Goal: Complete application form: Complete application form

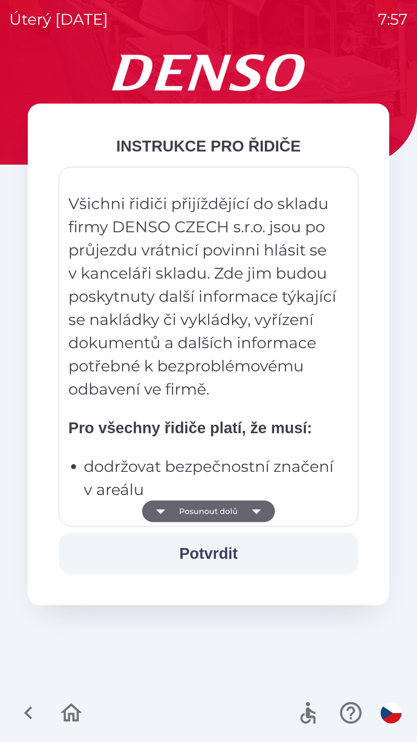
click at [227, 554] on button "Potvrdit" at bounding box center [209, 553] width 300 height 42
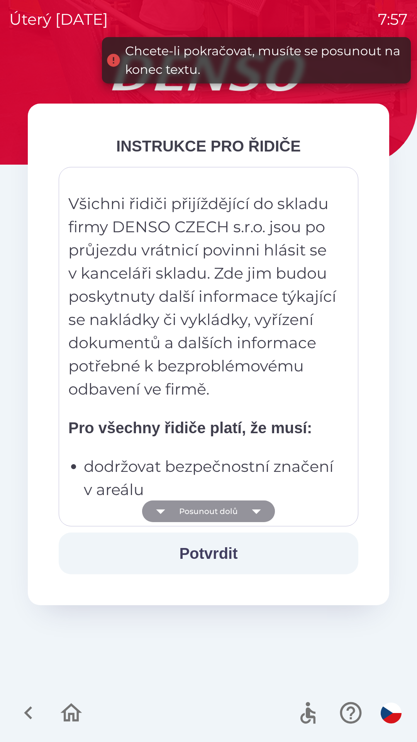
click at [251, 511] on icon "button" at bounding box center [257, 511] width 22 height 22
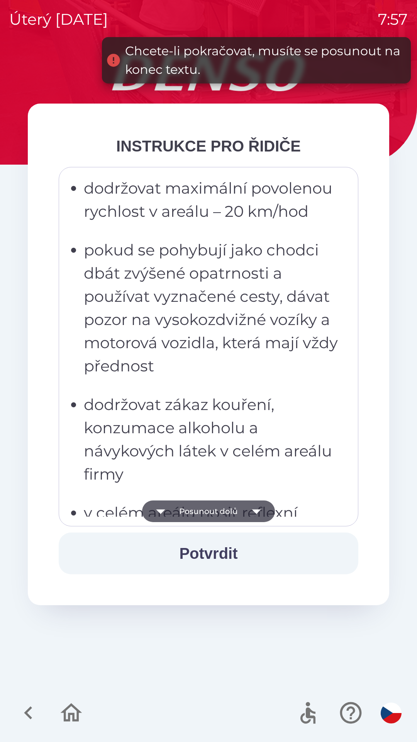
click at [253, 514] on icon "button" at bounding box center [257, 511] width 22 height 22
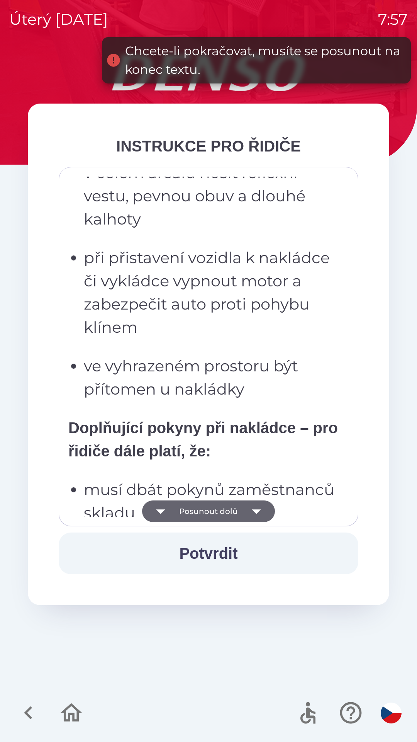
click at [246, 509] on icon "button" at bounding box center [257, 511] width 22 height 22
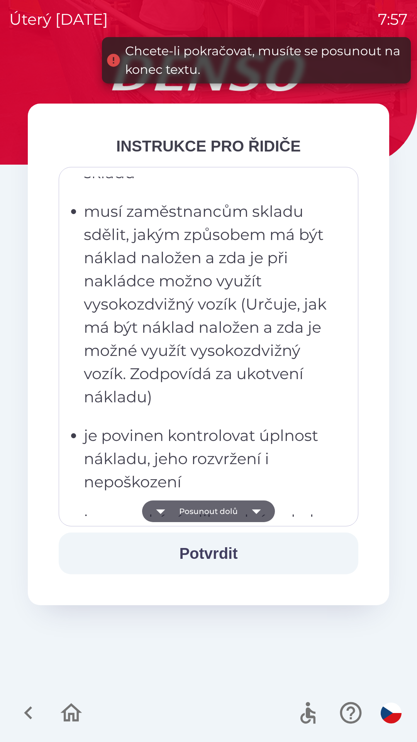
click at [242, 509] on button "Posunout dolů" at bounding box center [208, 511] width 133 height 22
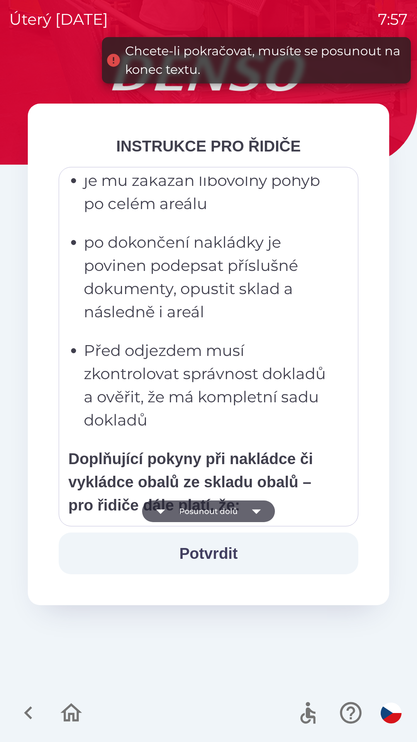
click at [241, 509] on button "Posunout dolů" at bounding box center [208, 511] width 133 height 22
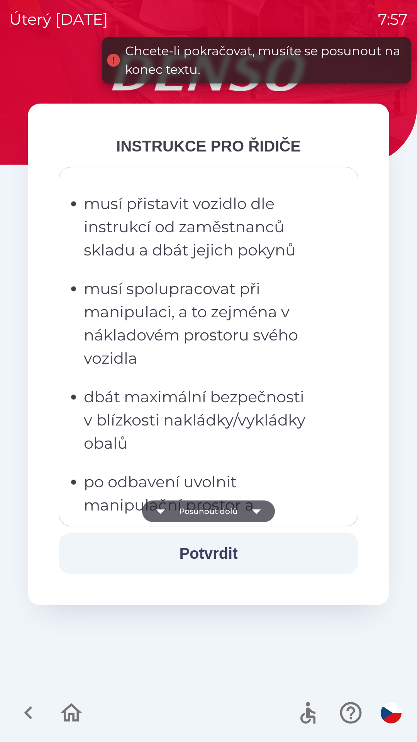
click at [240, 511] on button "Posunout dolů" at bounding box center [208, 511] width 133 height 22
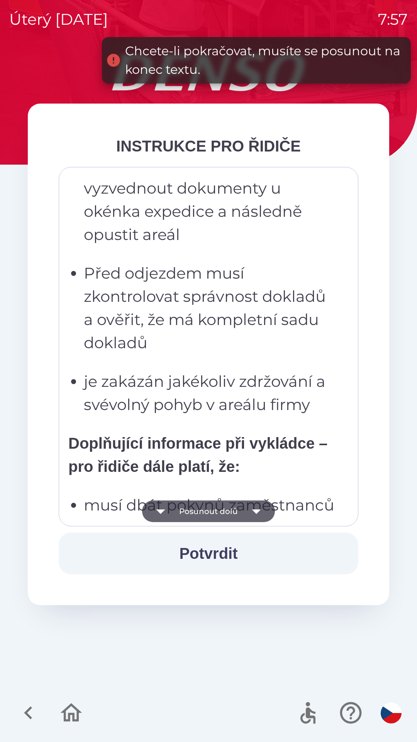
click at [239, 510] on button "Posunout dolů" at bounding box center [208, 511] width 133 height 22
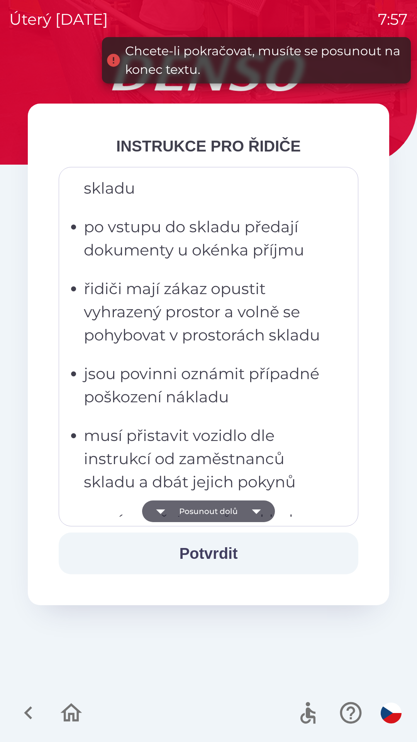
click at [241, 511] on button "Posunout dolů" at bounding box center [208, 511] width 133 height 22
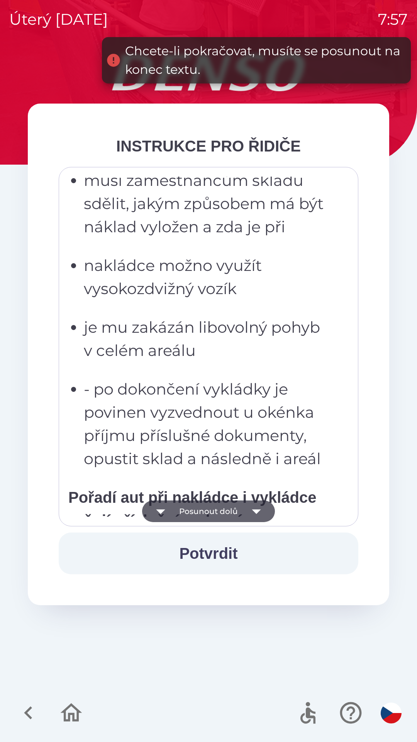
click at [242, 512] on button "Posunout dolů" at bounding box center [208, 511] width 133 height 22
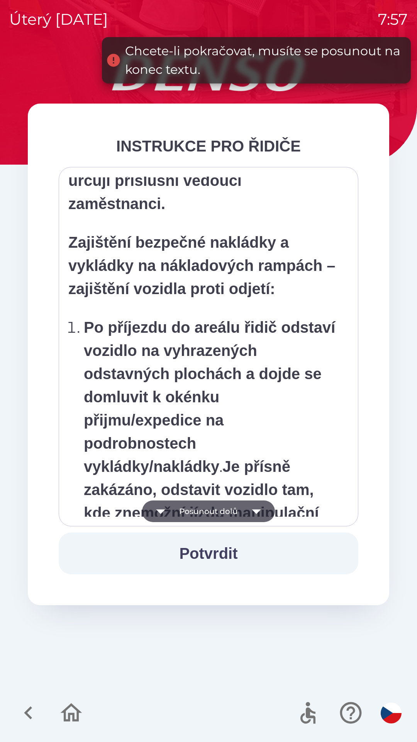
click at [242, 509] on button "Posunout dolů" at bounding box center [208, 511] width 133 height 22
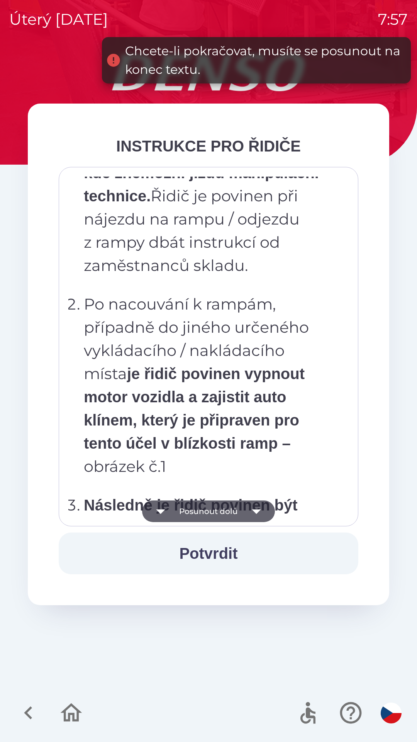
click at [243, 510] on button "Posunout dolů" at bounding box center [208, 511] width 133 height 22
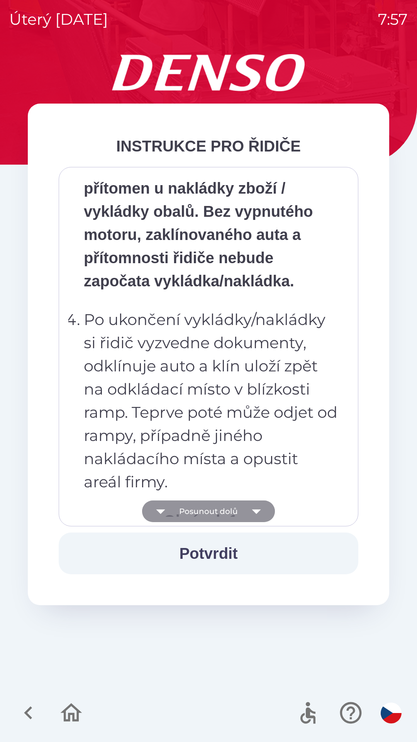
click at [243, 509] on button "Posunout dolů" at bounding box center [208, 511] width 133 height 22
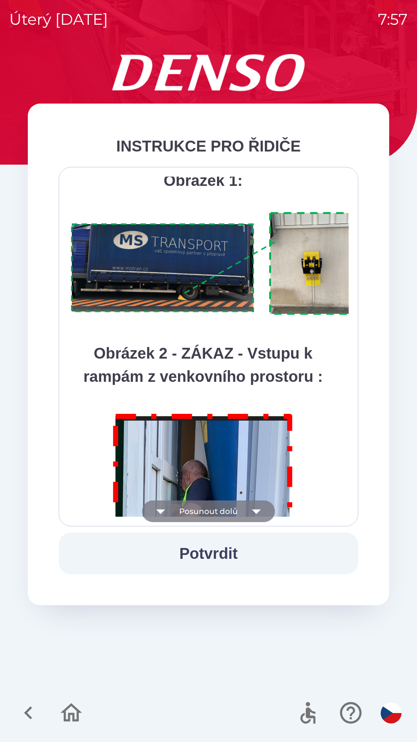
click at [244, 506] on button "Posunout dolů" at bounding box center [208, 511] width 133 height 22
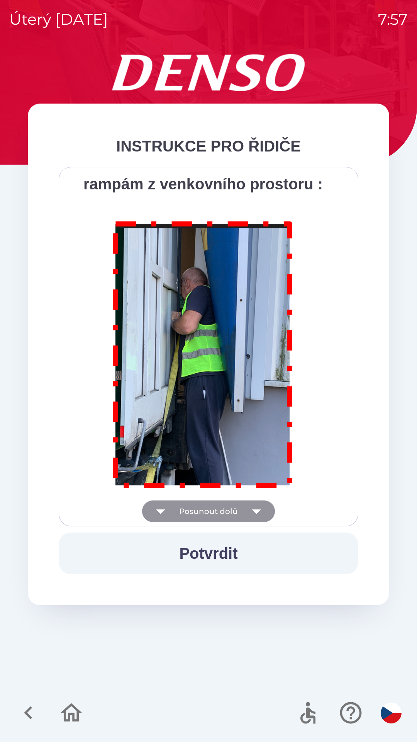
click at [244, 507] on div "Všichni řidiči přijíždějící do skladu firmy DENSO CZECH s.r.o. jsou po průjezdu…" at bounding box center [208, 346] width 280 height 340
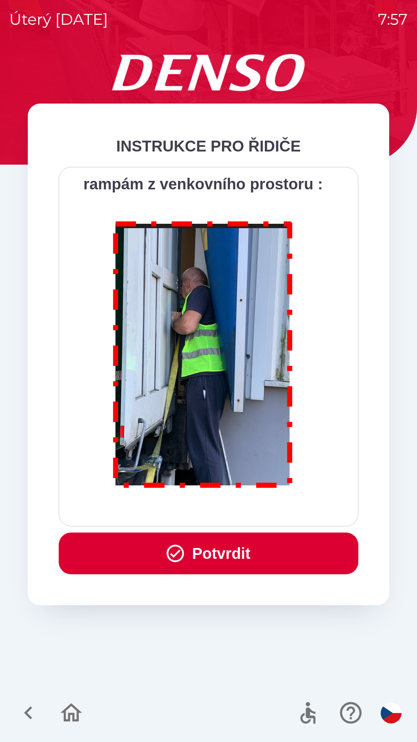
click at [224, 550] on button "Potvrdit" at bounding box center [209, 553] width 300 height 42
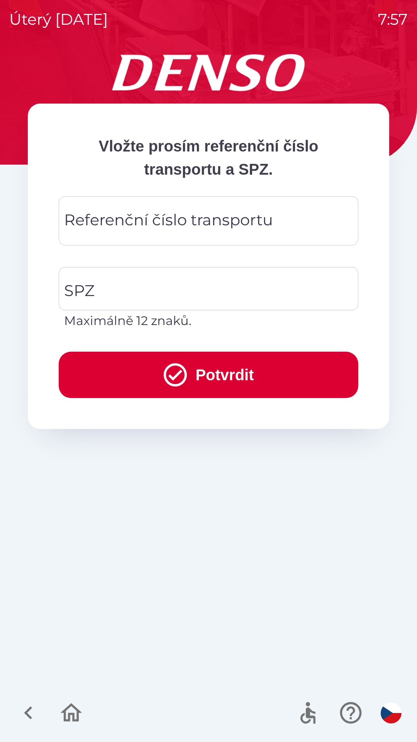
click at [215, 219] on div "Referenční číslo transportu Referenční číslo transportu" at bounding box center [209, 220] width 300 height 49
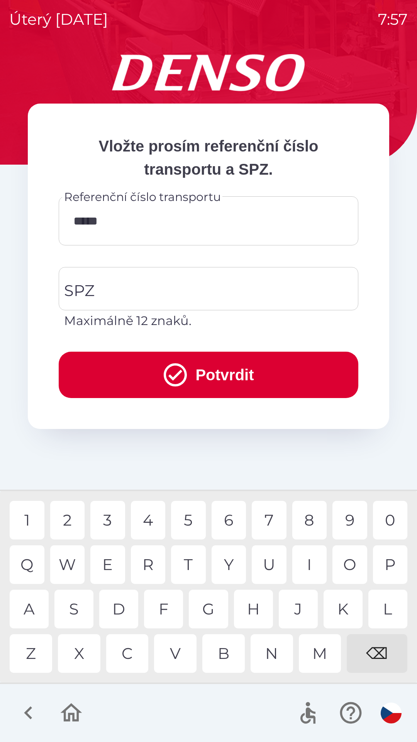
click at [388, 520] on div "0" at bounding box center [390, 520] width 35 height 39
type input "******"
click at [154, 526] on div "4" at bounding box center [148, 520] width 35 height 39
click at [153, 288] on input "SPZ" at bounding box center [202, 288] width 281 height 36
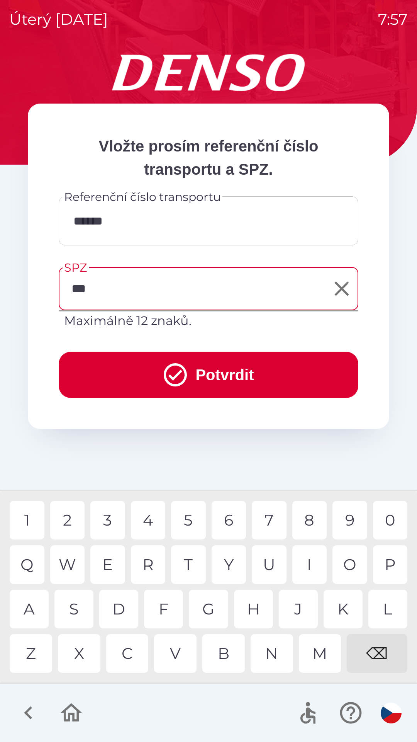
click at [195, 697] on div at bounding box center [208, 713] width 417 height 58
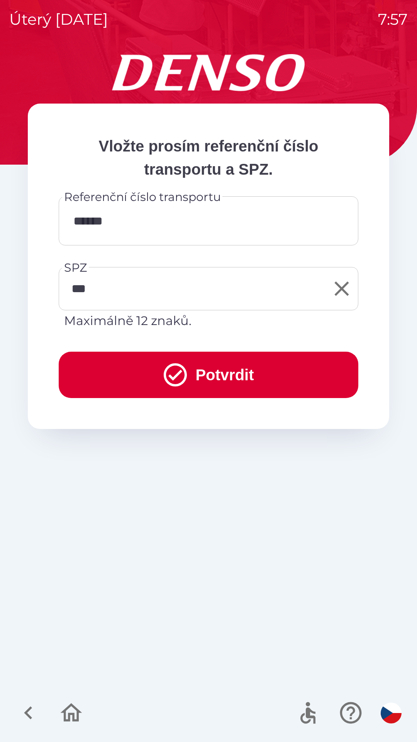
click at [183, 285] on input "***" at bounding box center [202, 288] width 281 height 36
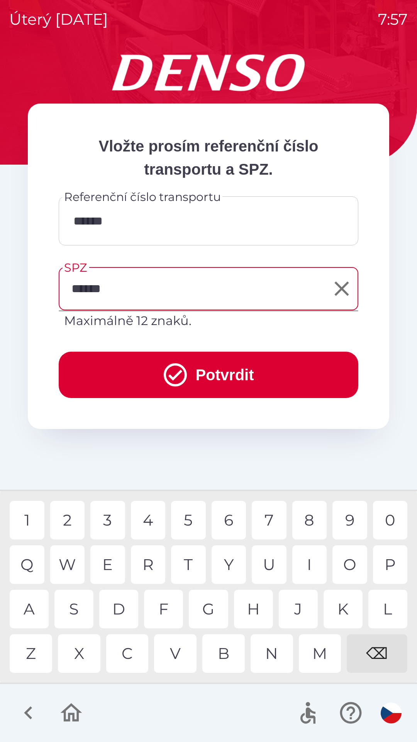
type input "*******"
click at [233, 524] on div "6" at bounding box center [229, 520] width 35 height 39
click at [212, 372] on button "Potvrdit" at bounding box center [209, 374] width 300 height 46
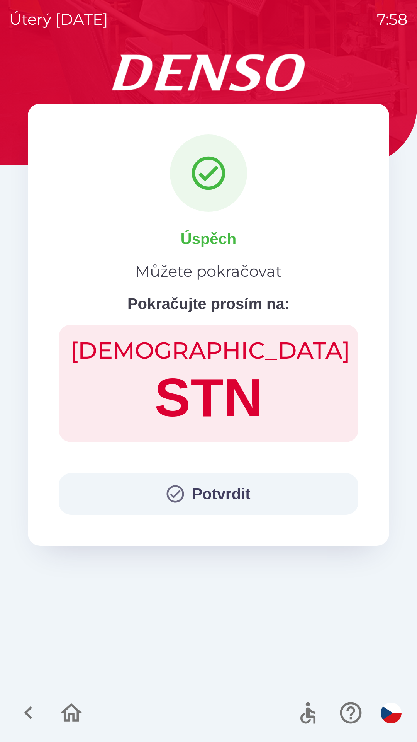
click at [209, 501] on button "Potvrdit" at bounding box center [209, 494] width 300 height 42
